Goal: Task Accomplishment & Management: Use online tool/utility

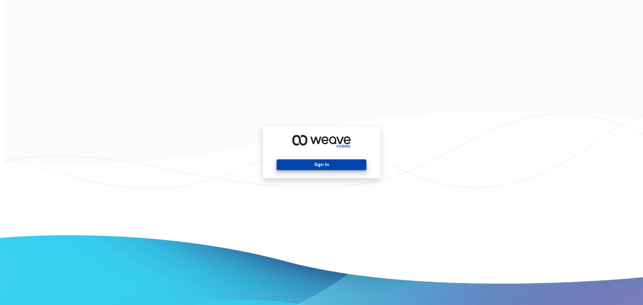
click at [328, 162] on button "Sign In" at bounding box center [321, 164] width 89 height 11
